Goal: Find contact information: Find contact information

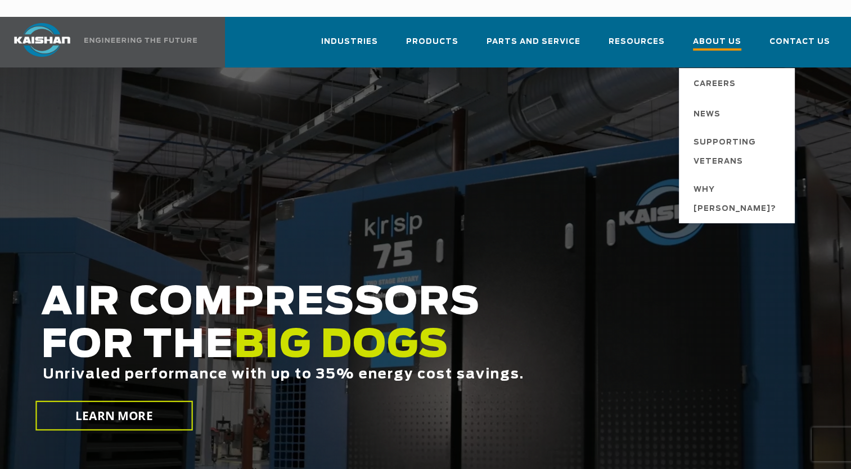
click at [727, 35] on span "About Us" at bounding box center [717, 42] width 48 height 15
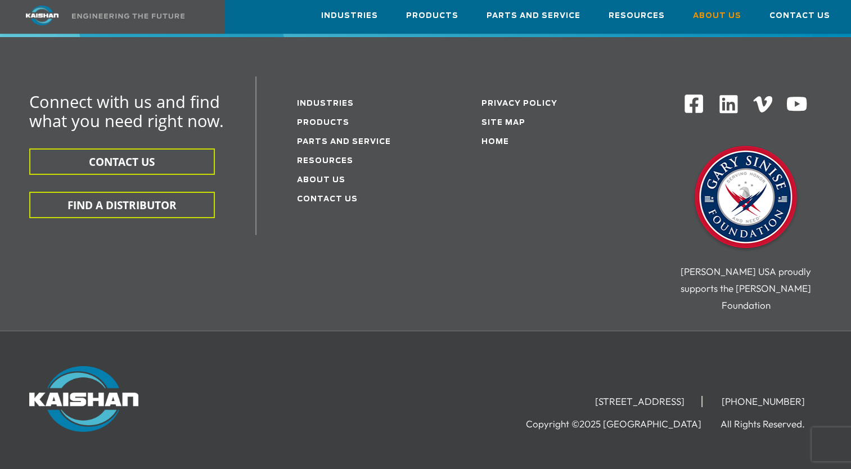
scroll to position [3823, 0]
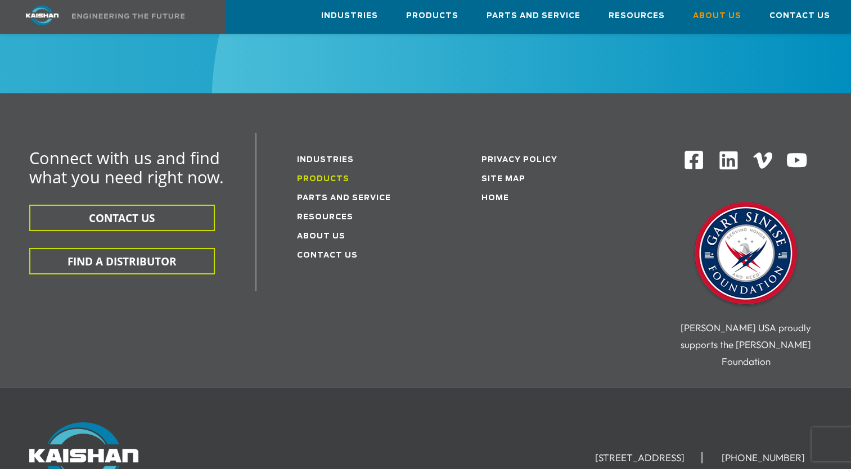
click at [316, 175] on link "Products" at bounding box center [323, 178] width 52 height 7
click at [313, 175] on link "Products" at bounding box center [323, 178] width 52 height 7
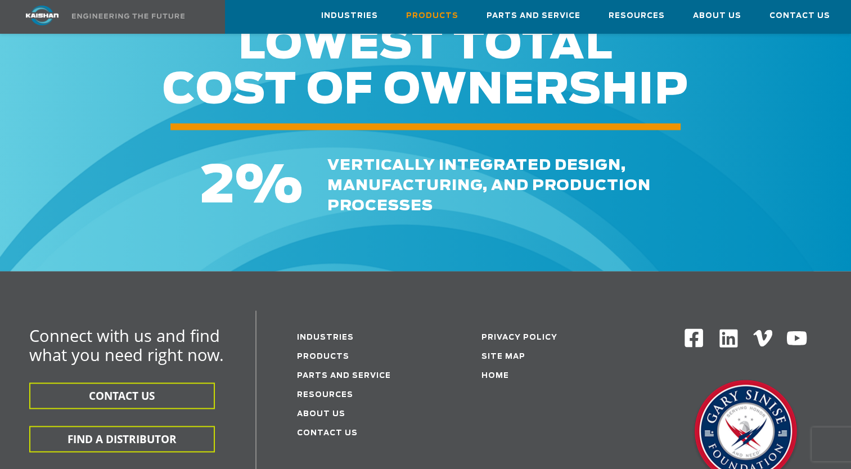
scroll to position [1630, 0]
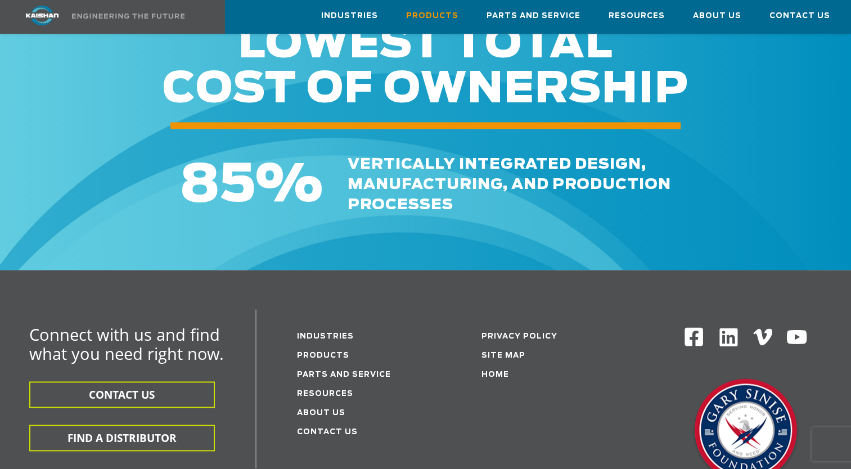
click at [720, 326] on img at bounding box center [728, 337] width 22 height 22
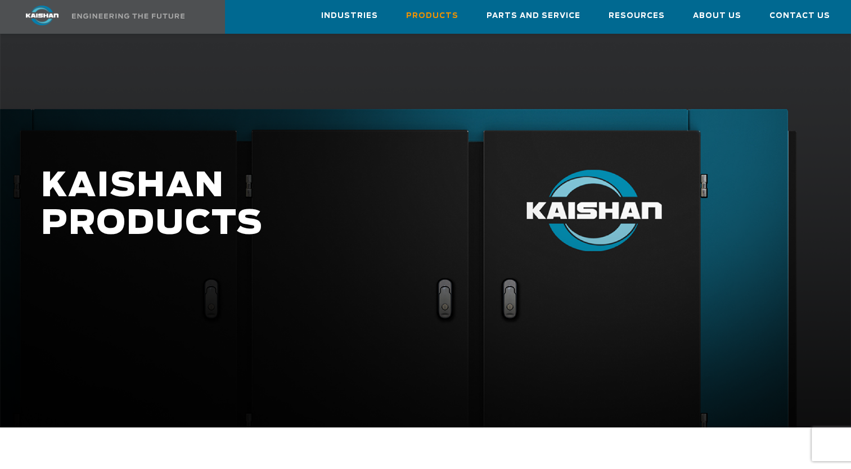
scroll to position [0, 0]
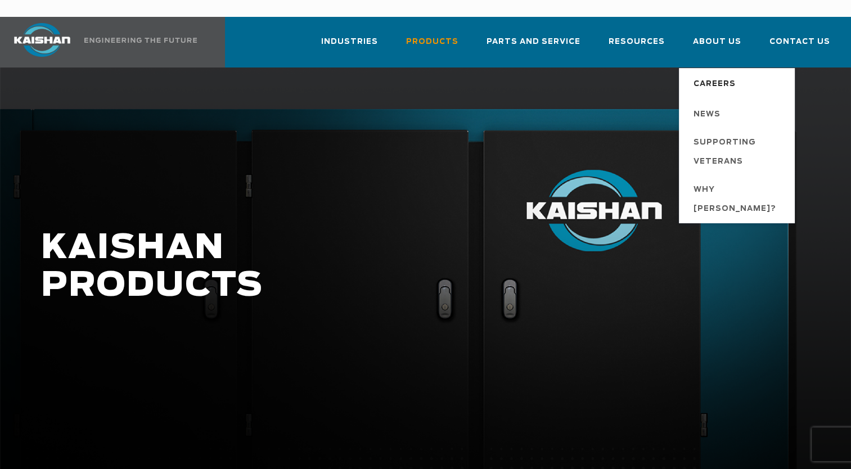
click at [713, 75] on span "Careers" at bounding box center [714, 84] width 42 height 19
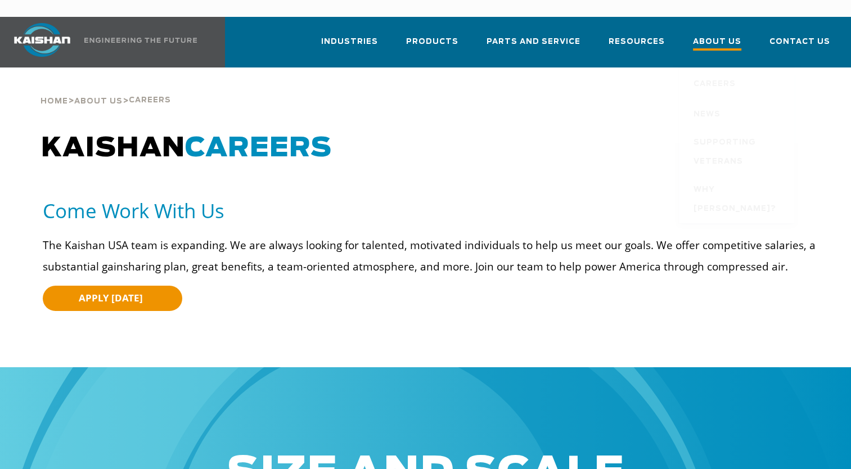
click at [711, 35] on span "About Us" at bounding box center [717, 42] width 48 height 15
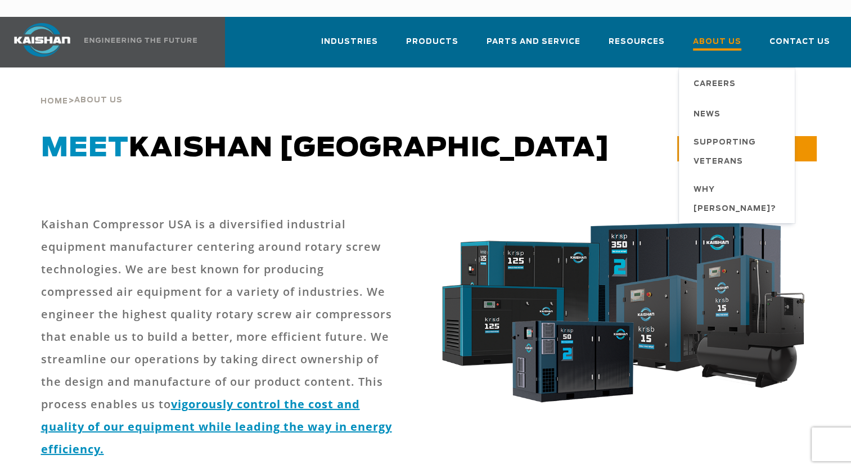
click at [705, 35] on span "About Us" at bounding box center [717, 42] width 48 height 15
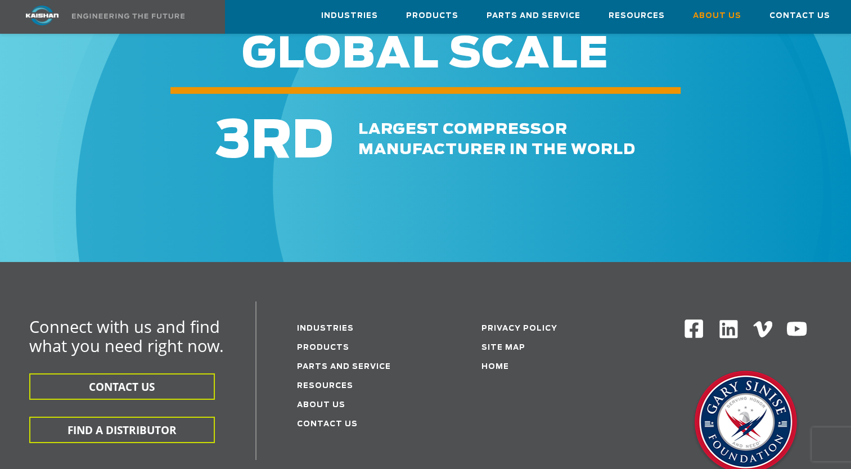
scroll to position [3882, 0]
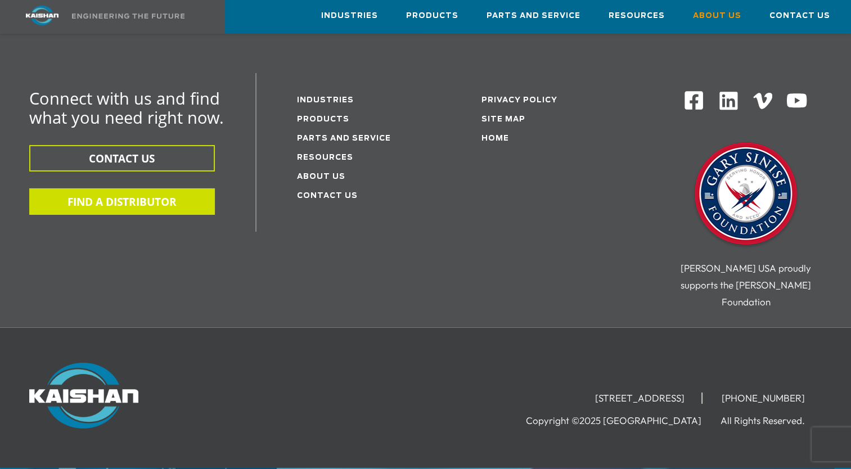
click at [164, 188] on button "FIND A DISTRIBUTOR" at bounding box center [122, 201] width 186 height 26
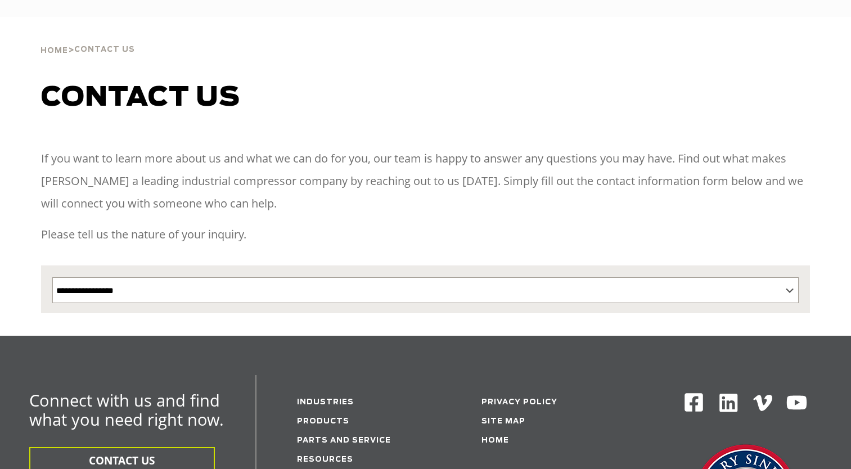
select select "**********"
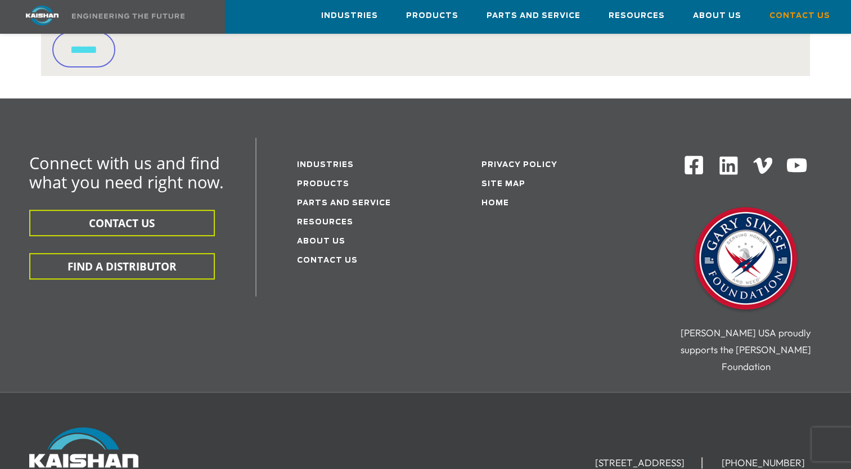
scroll to position [346, 0]
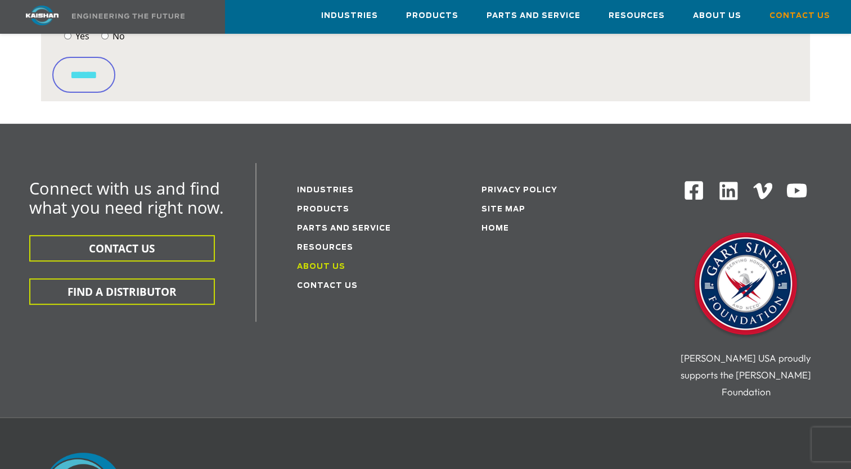
click at [320, 263] on link "About Us" at bounding box center [321, 266] width 48 height 7
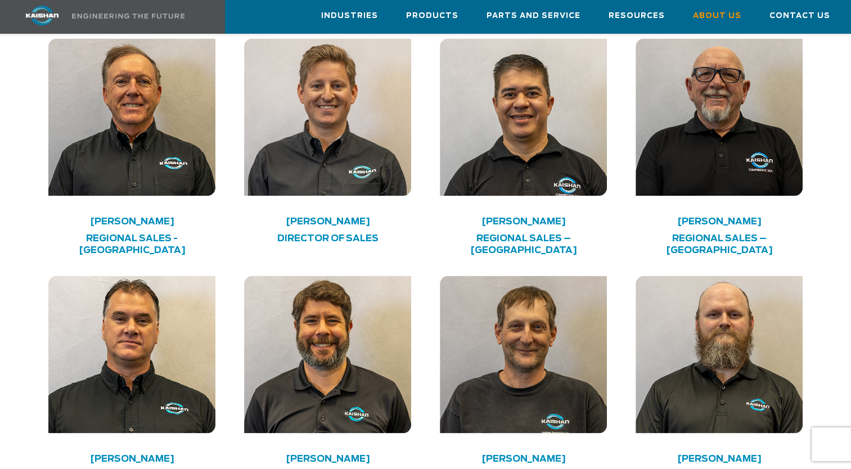
scroll to position [1855, 0]
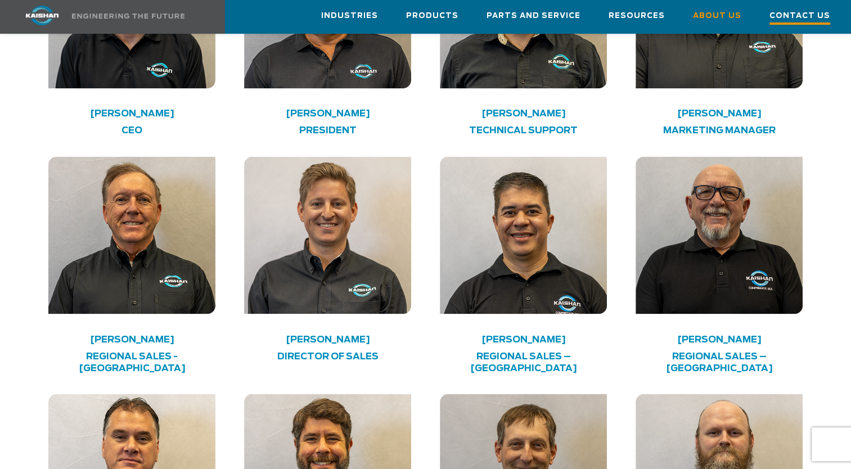
click at [809, 12] on span "Contact Us" at bounding box center [799, 17] width 61 height 15
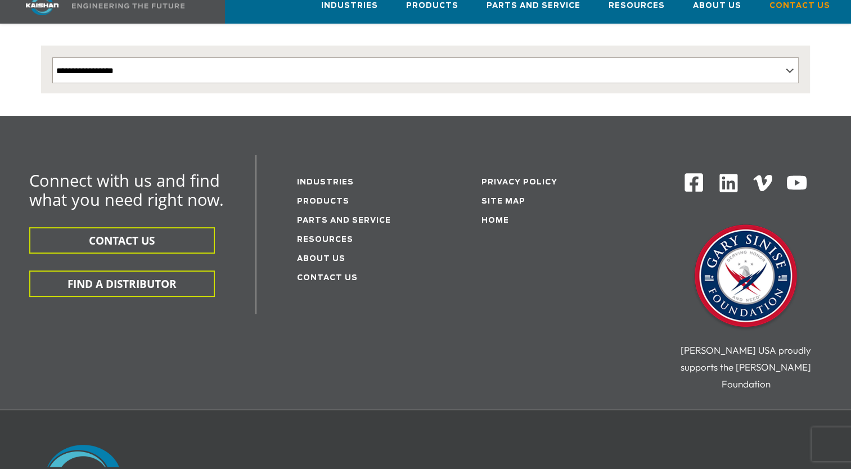
scroll to position [281, 0]
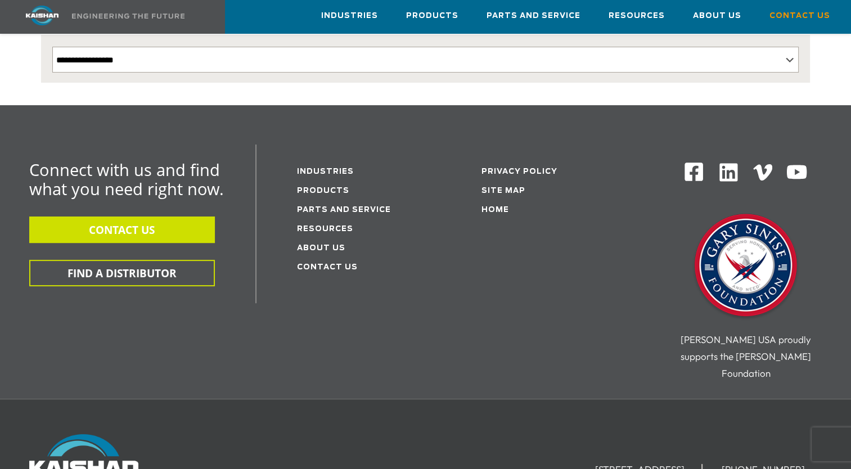
click at [187, 216] on button "CONTACT US" at bounding box center [122, 229] width 186 height 26
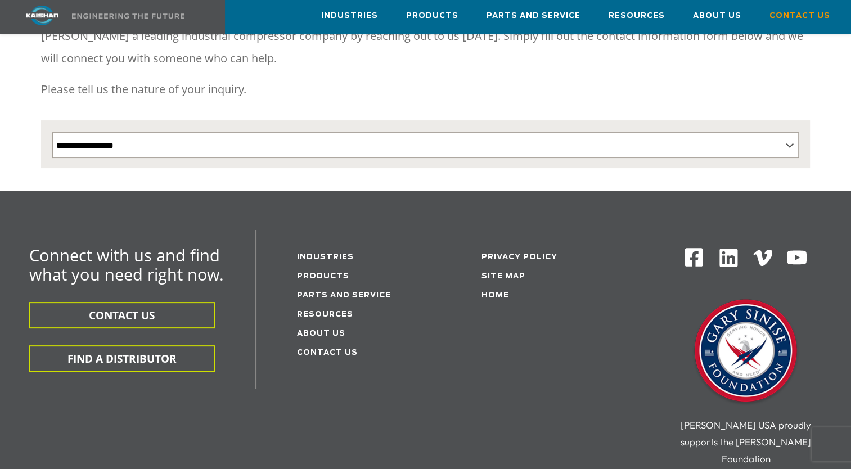
scroll to position [151, 0]
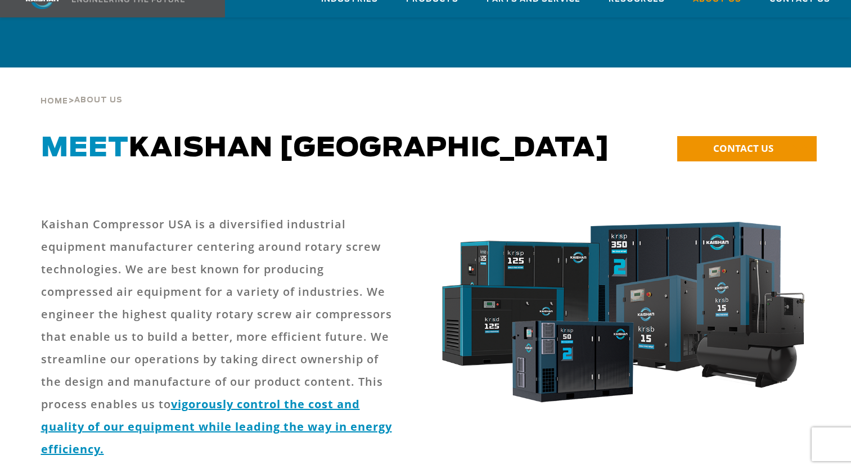
scroll to position [1855, 0]
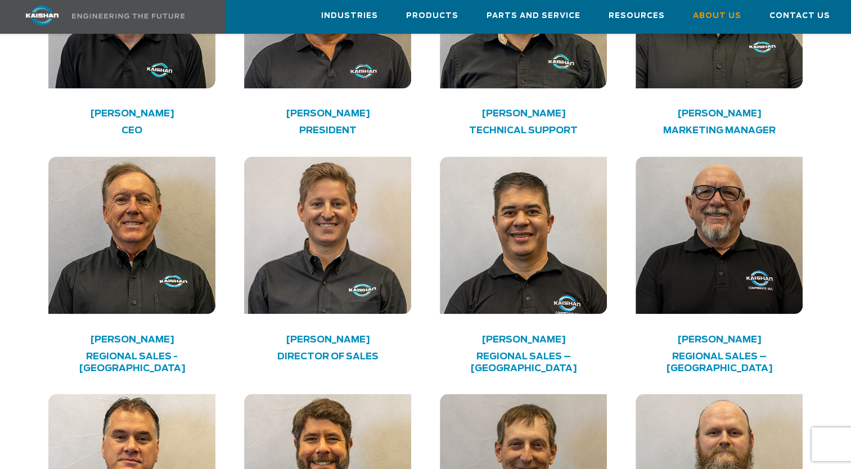
click at [313, 222] on img at bounding box center [327, 234] width 166 height 157
click at [337, 291] on div at bounding box center [327, 246] width 180 height 180
click at [170, 254] on img at bounding box center [131, 234] width 166 height 157
click at [147, 336] on h4 "[PERSON_NAME]" at bounding box center [131, 339] width 133 height 6
click at [144, 350] on h4 "Regional Sales - [GEOGRAPHIC_DATA]" at bounding box center [131, 362] width 133 height 24
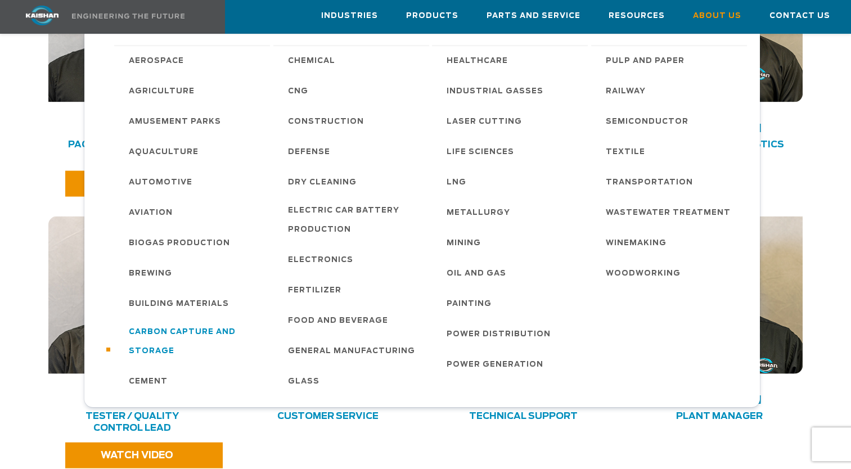
scroll to position [2305, 0]
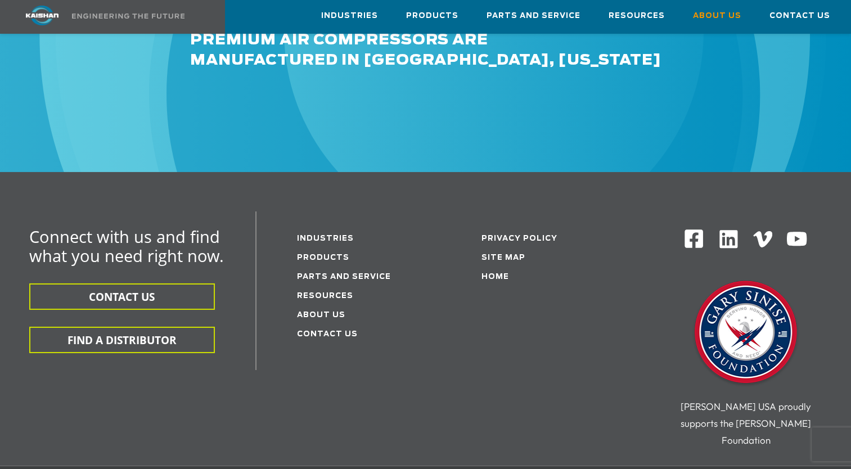
scroll to position [3766, 0]
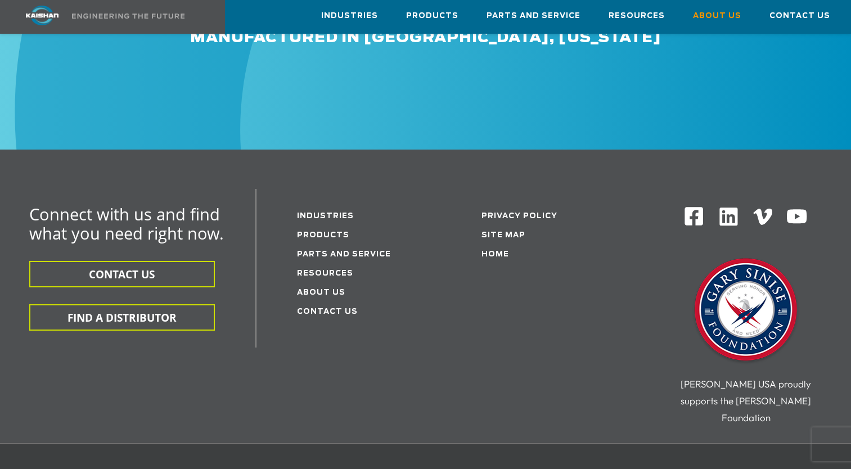
click at [726, 206] on img at bounding box center [728, 217] width 22 height 22
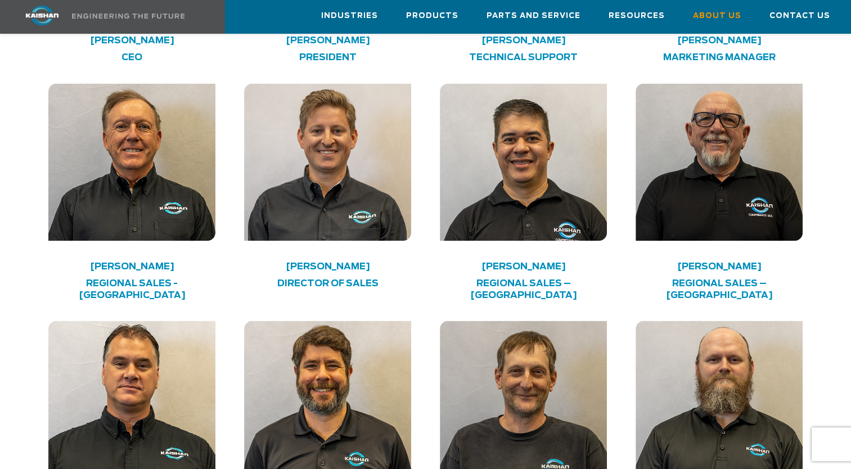
scroll to position [1911, 0]
